Goal: Navigation & Orientation: Find specific page/section

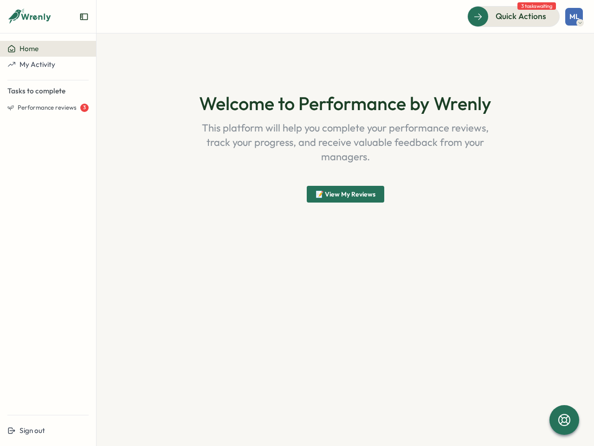
click at [297, 223] on div "Welcome to Performance by Wrenly This platform will help you complete your perf…" at bounding box center [346, 148] width 446 height 184
click at [84, 17] on icon "Expand sidebar" at bounding box center [83, 16] width 9 height 9
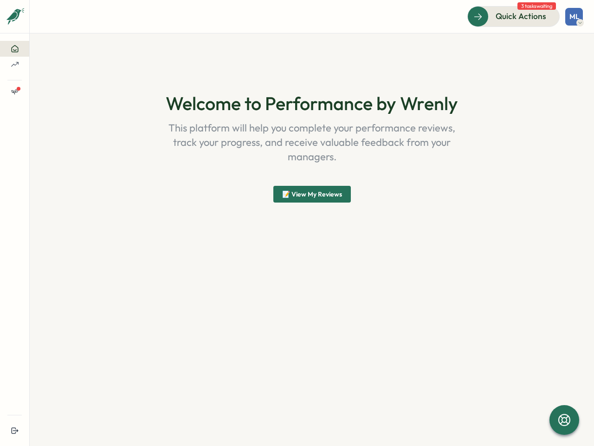
click at [19, 49] on icon at bounding box center [15, 49] width 8 height 8
click at [48, 65] on section "Welcome to Performance by Wrenly This platform will help you complete your perf…" at bounding box center [312, 239] width 564 height 412
